Goal: Task Accomplishment & Management: Use online tool/utility

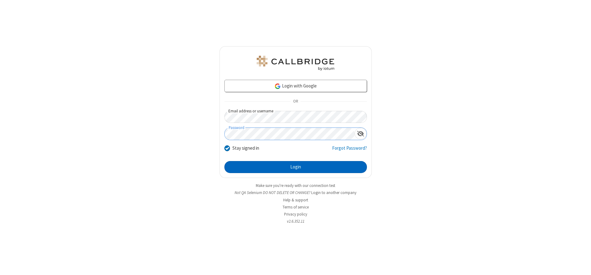
click at [296, 167] on button "Login" at bounding box center [295, 167] width 143 height 12
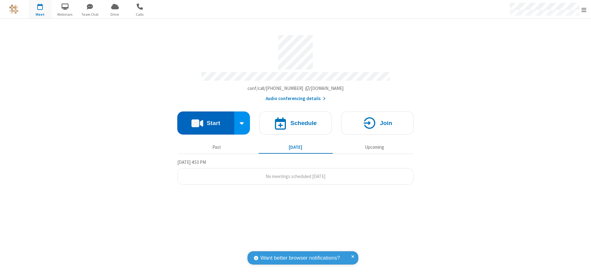
click at [206, 121] on button "Start" at bounding box center [205, 122] width 57 height 23
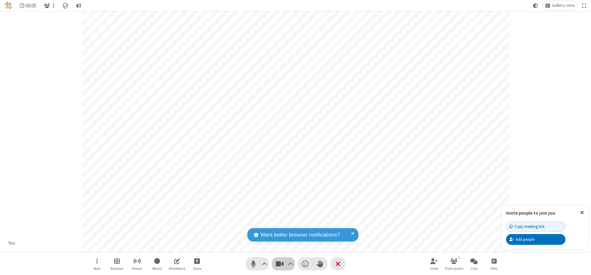
click at [280, 264] on span "Stop video (Alt+V)" at bounding box center [279, 263] width 9 height 9
click at [280, 264] on span "Start video (Alt+V)" at bounding box center [279, 263] width 9 height 9
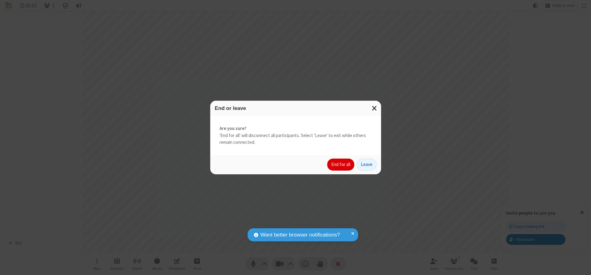
click at [341, 164] on button "End for all" at bounding box center [340, 165] width 27 height 12
